Goal: Task Accomplishment & Management: Manage account settings

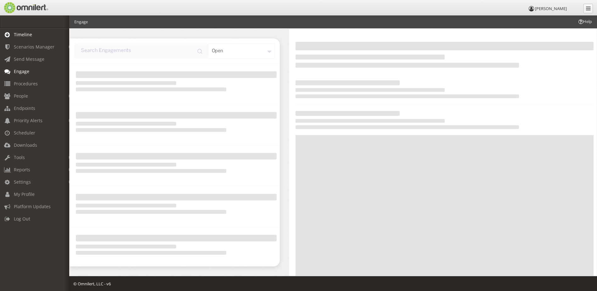
click at [34, 37] on link "Timeline" at bounding box center [37, 34] width 75 height 12
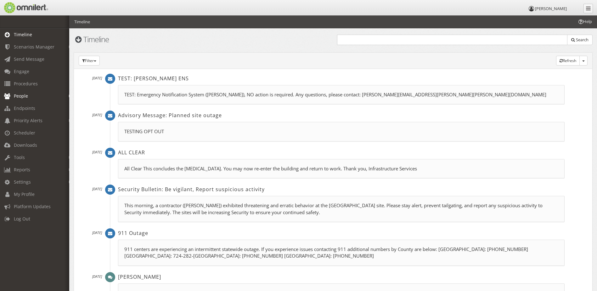
click at [25, 98] on span "People" at bounding box center [21, 96] width 14 height 6
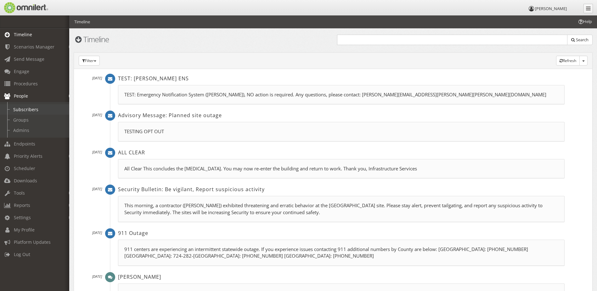
click at [29, 111] on link "Subscribers" at bounding box center [37, 109] width 75 height 10
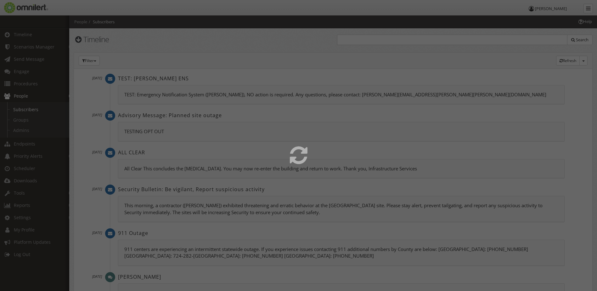
select select
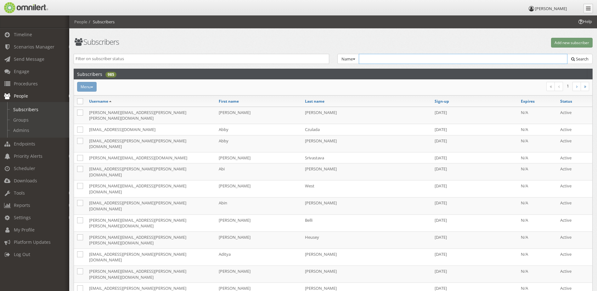
click at [468, 63] on input "text" at bounding box center [463, 59] width 209 height 10
click at [163, 64] on div "Active Inactive Expired Unvalidated Opted-Out Terminated Name Group Email Name …" at bounding box center [333, 61] width 527 height 15
click at [24, 122] on link "Groups" at bounding box center [37, 120] width 75 height 10
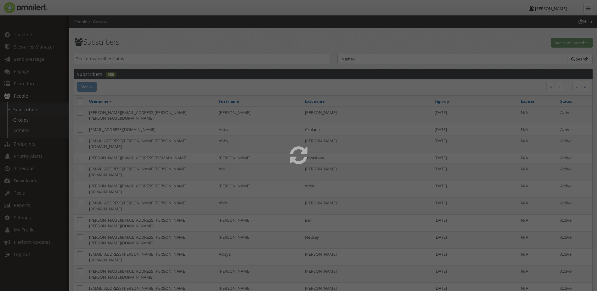
select select
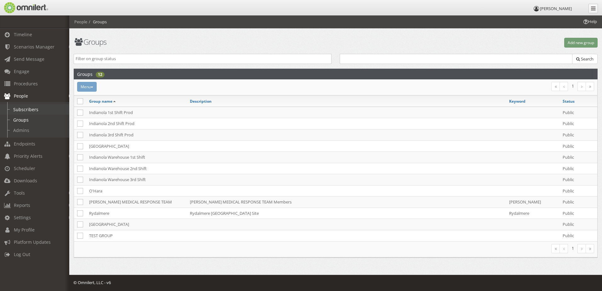
click at [26, 111] on link "Subscribers" at bounding box center [37, 109] width 75 height 10
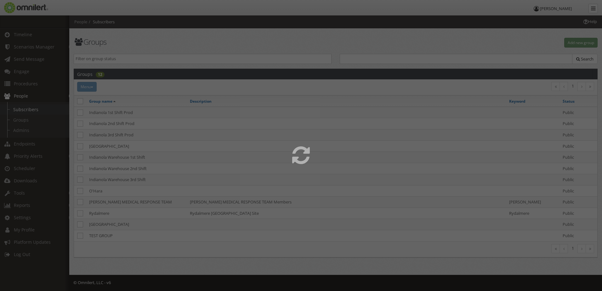
select select
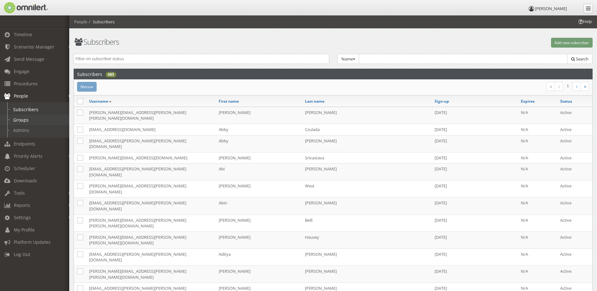
click at [16, 120] on link "Groups" at bounding box center [37, 120] width 75 height 10
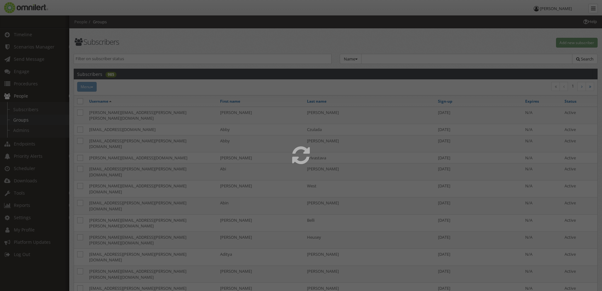
select select
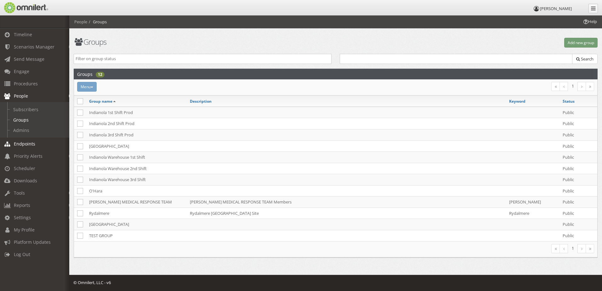
click at [20, 147] on link "Endpoints" at bounding box center [37, 144] width 75 height 12
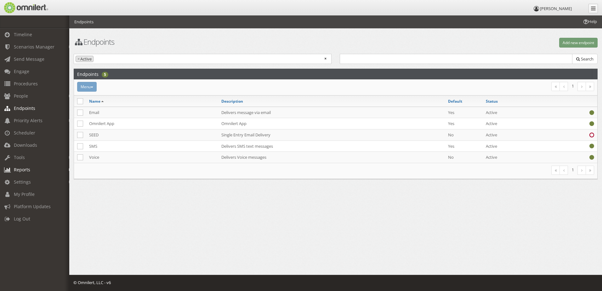
click at [22, 167] on span "Reports" at bounding box center [22, 170] width 16 height 6
click at [26, 121] on span "Priority Alerts" at bounding box center [28, 120] width 29 height 6
click at [22, 96] on span "People" at bounding box center [21, 96] width 14 height 6
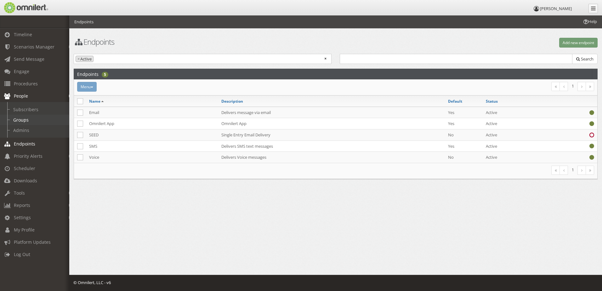
click at [19, 119] on link "Groups" at bounding box center [37, 120] width 75 height 10
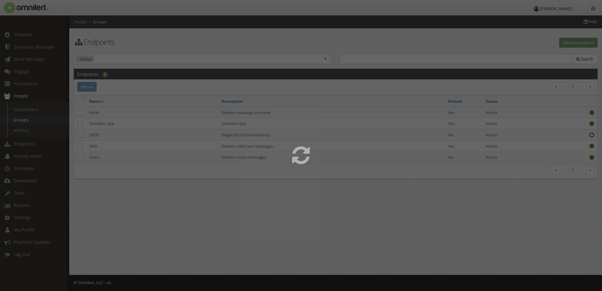
select select
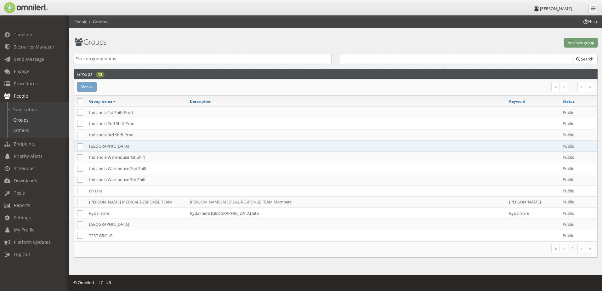
click at [105, 145] on td "[GEOGRAPHIC_DATA]" at bounding box center [136, 145] width 101 height 11
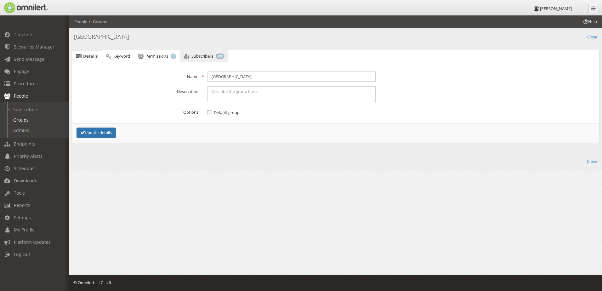
click at [207, 59] on link "Subscribers 400" at bounding box center [204, 56] width 48 height 13
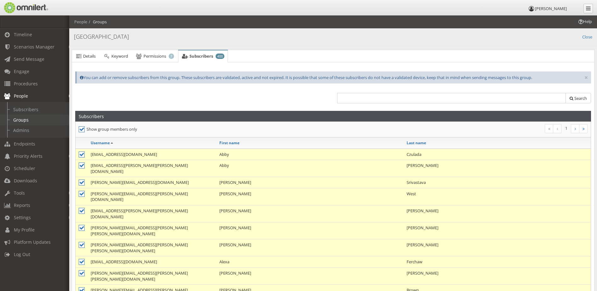
click at [22, 123] on link "Groups" at bounding box center [37, 120] width 75 height 10
click at [25, 119] on link "Groups" at bounding box center [37, 120] width 75 height 10
click at [25, 110] on link "Subscribers" at bounding box center [37, 109] width 75 height 10
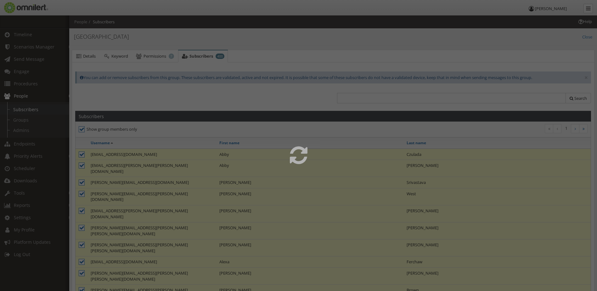
select select
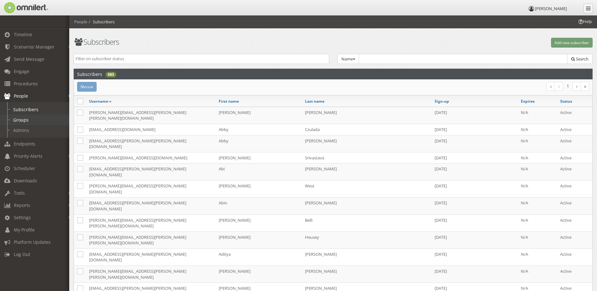
click at [20, 116] on link "Groups" at bounding box center [37, 120] width 75 height 10
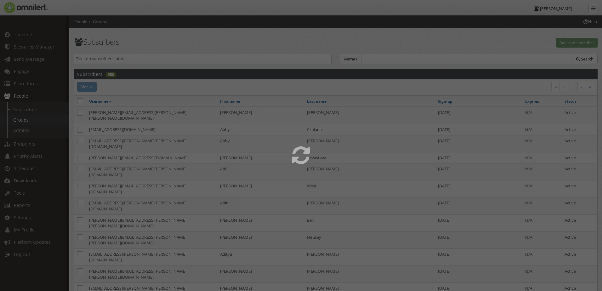
select select
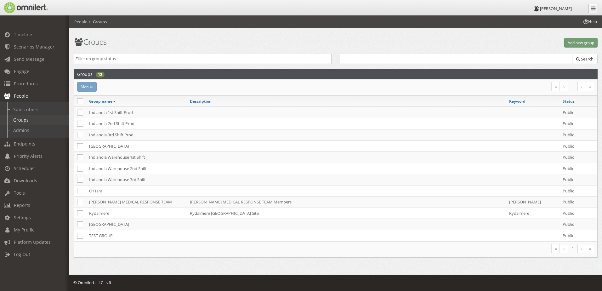
click at [20, 118] on link "Groups" at bounding box center [37, 120] width 75 height 10
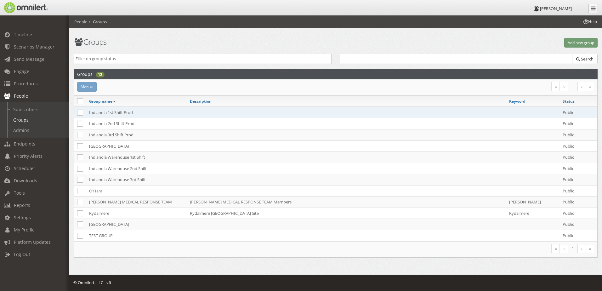
click at [106, 113] on td "Indianola 1st Shift Prod" at bounding box center [136, 112] width 101 height 11
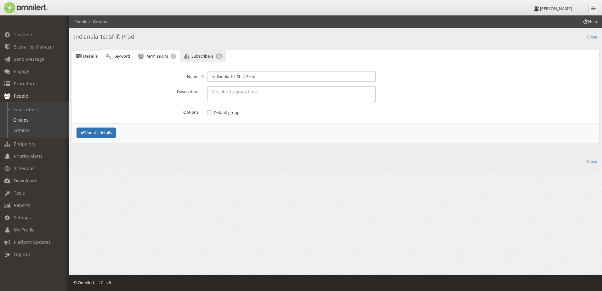
click at [205, 58] on span "Subscribers" at bounding box center [202, 56] width 22 height 6
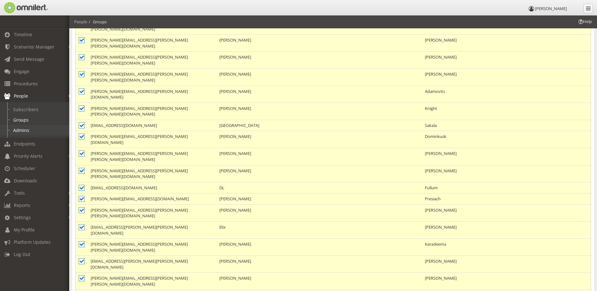
scroll to position [315, 0]
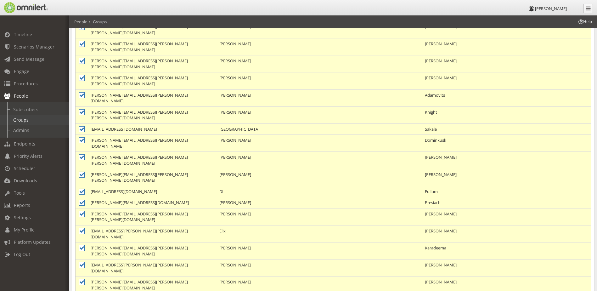
click at [25, 122] on link "Groups" at bounding box center [37, 120] width 75 height 10
click at [31, 106] on link "Subscribers" at bounding box center [37, 109] width 75 height 10
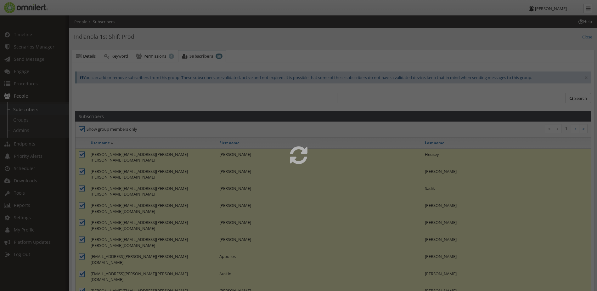
select select
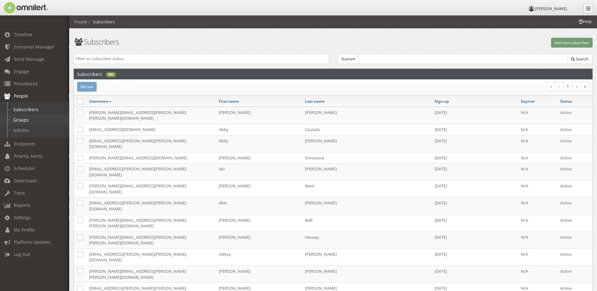
click at [21, 124] on link "Groups" at bounding box center [37, 120] width 75 height 10
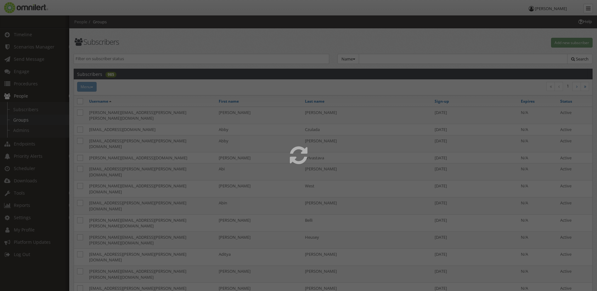
select select
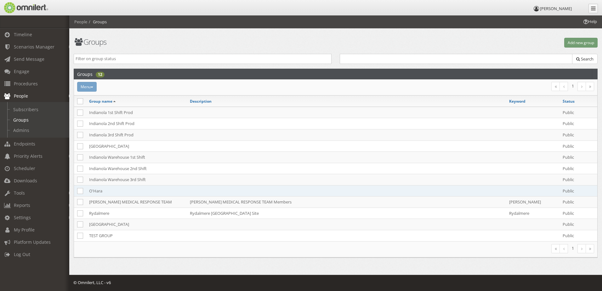
click at [95, 192] on td "O'Hara" at bounding box center [136, 190] width 101 height 11
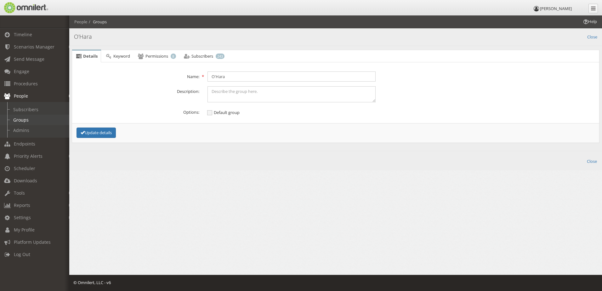
click at [22, 119] on link "Groups" at bounding box center [37, 120] width 75 height 10
click at [23, 113] on link "Subscribers" at bounding box center [37, 109] width 75 height 10
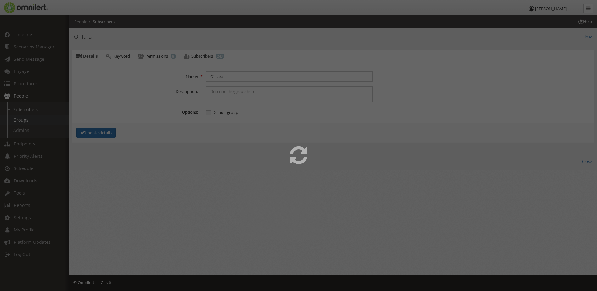
select select
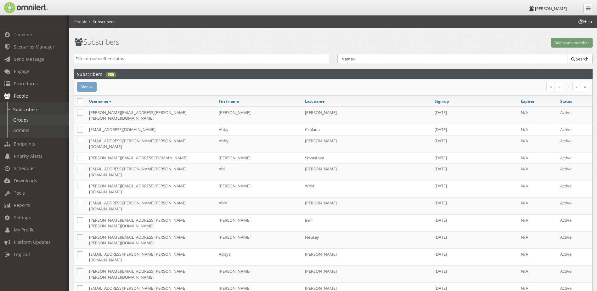
click at [18, 119] on link "Groups" at bounding box center [37, 120] width 75 height 10
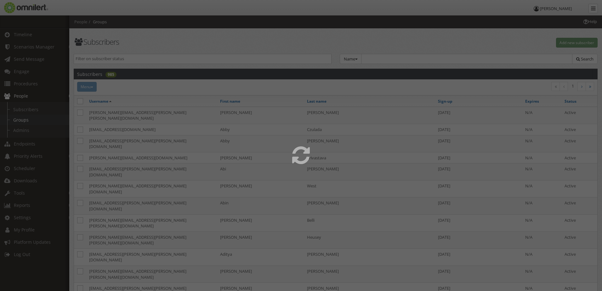
select select
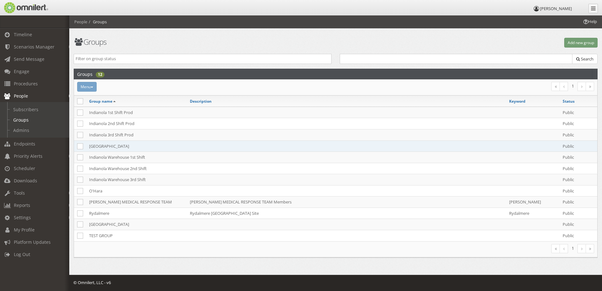
click at [115, 148] on td "[GEOGRAPHIC_DATA]" at bounding box center [136, 145] width 101 height 11
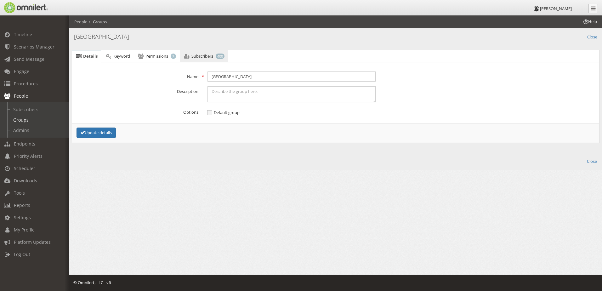
click at [197, 53] on link "Subscribers 400" at bounding box center [204, 56] width 48 height 13
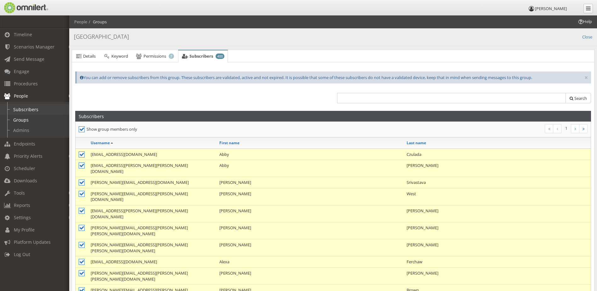
click at [14, 109] on link "Subscribers" at bounding box center [37, 109] width 75 height 10
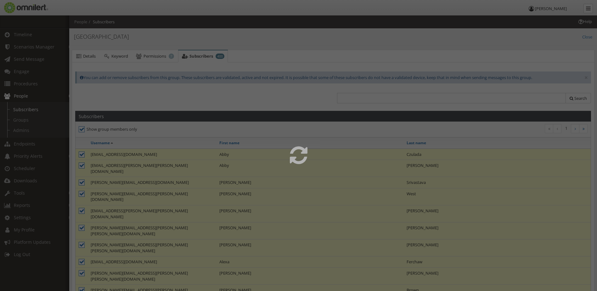
select select
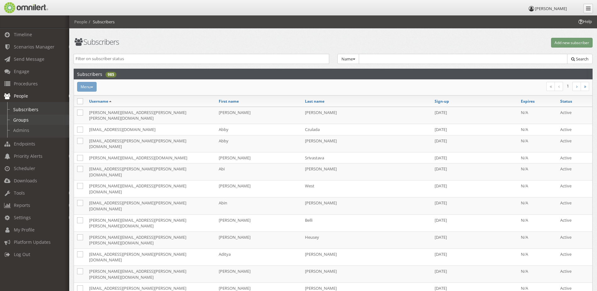
click at [20, 121] on link "Groups" at bounding box center [37, 120] width 75 height 10
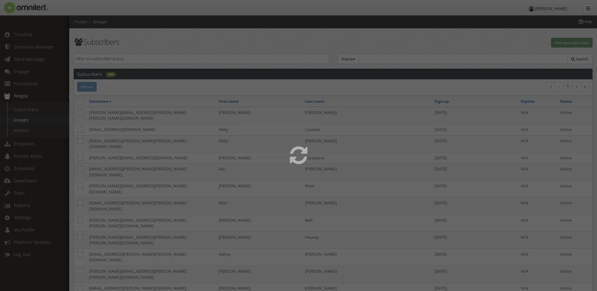
select select
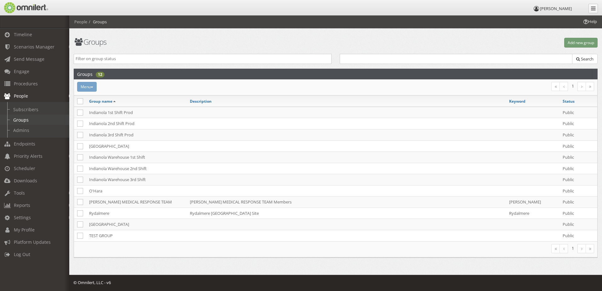
click at [17, 123] on link "Groups" at bounding box center [37, 120] width 75 height 10
click at [39, 111] on link "Subscribers" at bounding box center [37, 109] width 75 height 10
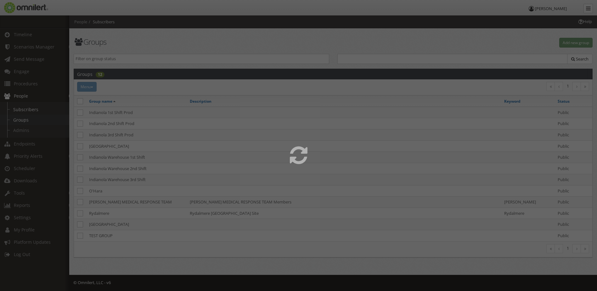
select select
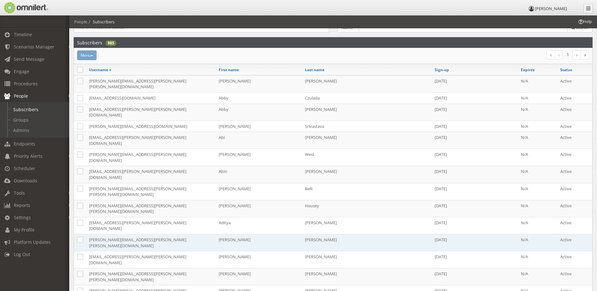
scroll to position [63, 0]
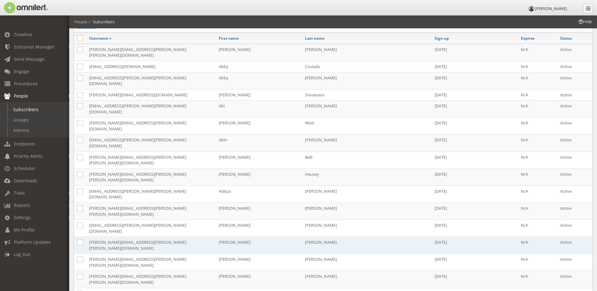
click at [118, 237] on td "[PERSON_NAME][EMAIL_ADDRESS][PERSON_NAME][PERSON_NAME][DOMAIN_NAME]" at bounding box center [151, 245] width 130 height 17
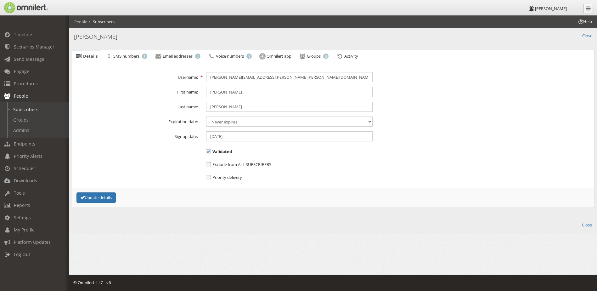
scroll to position [0, 0]
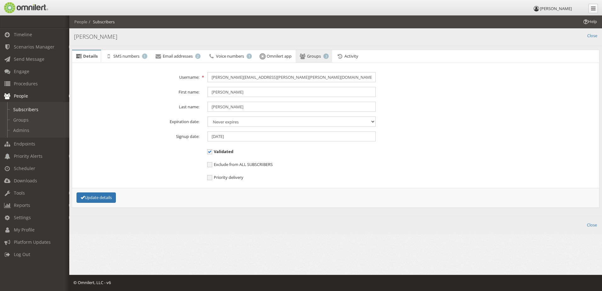
click at [321, 61] on link "Groups 3" at bounding box center [314, 56] width 37 height 13
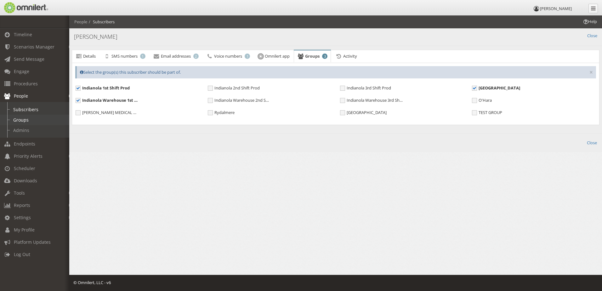
click at [22, 120] on link "Groups" at bounding box center [37, 120] width 75 height 10
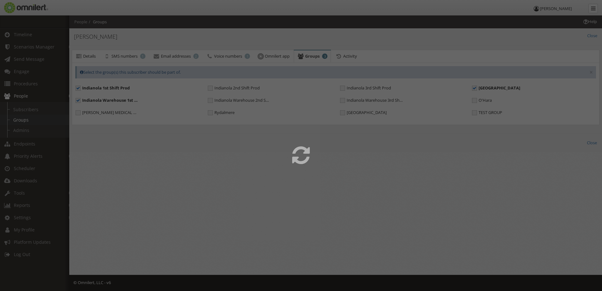
select select
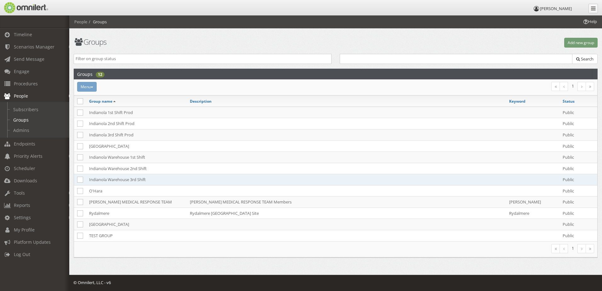
click at [109, 180] on td "Indianola Warehouse 3rd Shift" at bounding box center [136, 179] width 101 height 11
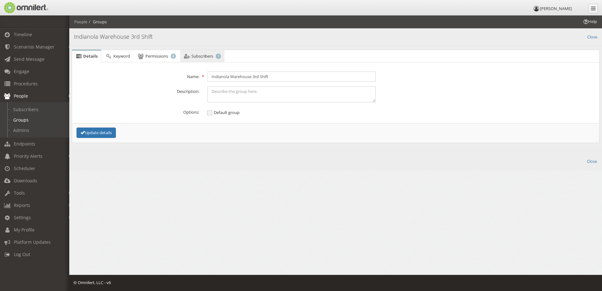
click at [204, 58] on span "Subscribers" at bounding box center [202, 56] width 22 height 6
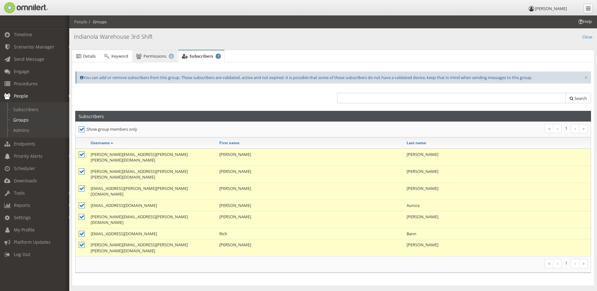
click at [163, 57] on span "Permissions" at bounding box center [155, 56] width 23 height 6
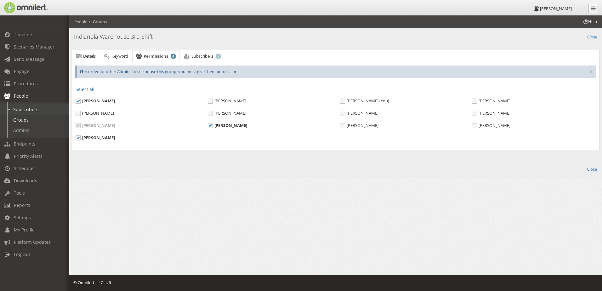
click at [27, 111] on link "Subscribers" at bounding box center [37, 109] width 75 height 10
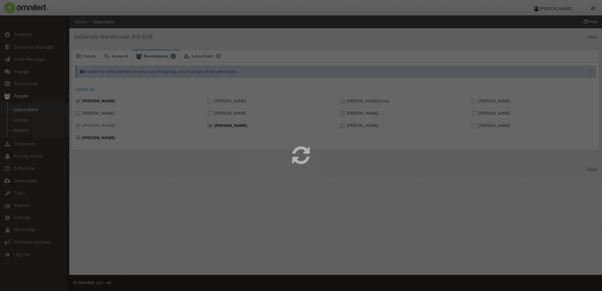
select select
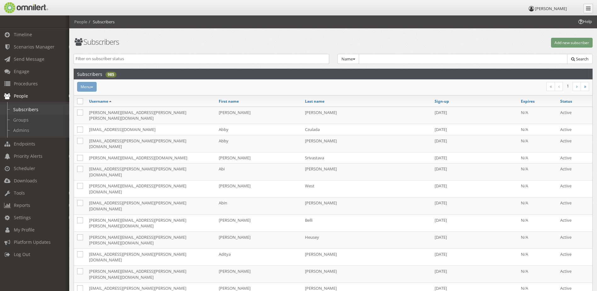
click at [34, 110] on link "Subscribers" at bounding box center [37, 109] width 75 height 10
